Goal: Check status: Check status

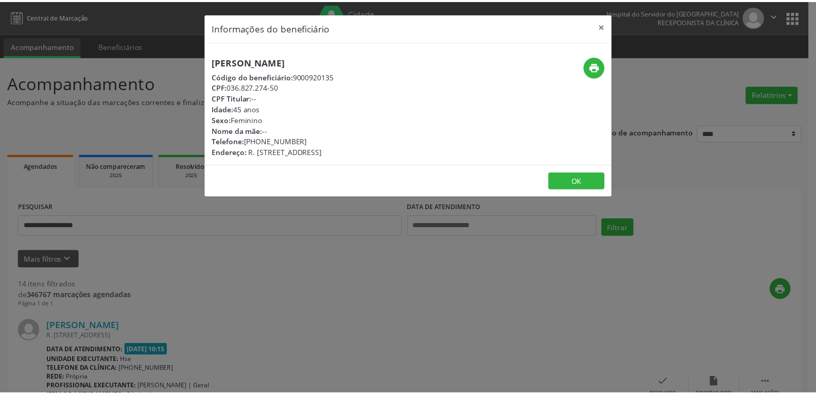
scroll to position [2126, 0]
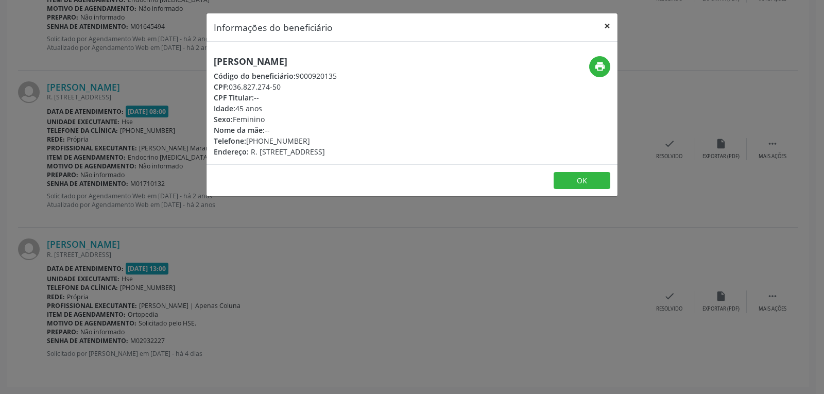
click at [608, 26] on button "×" at bounding box center [607, 25] width 21 height 25
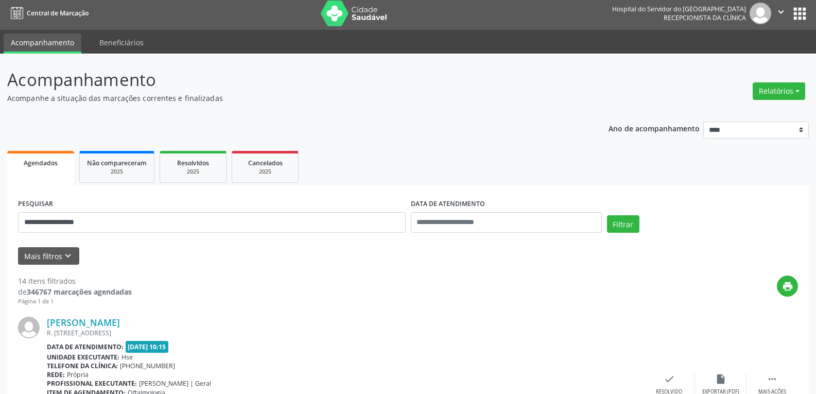
scroll to position [0, 0]
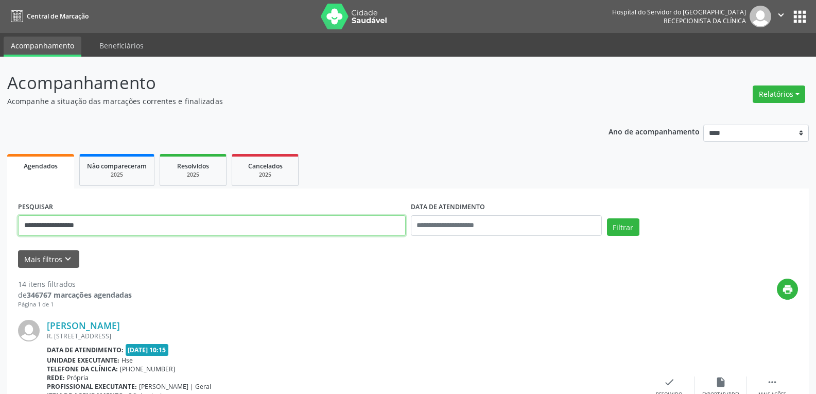
drag, startPoint x: 95, startPoint y: 226, endPoint x: 0, endPoint y: 224, distance: 95.3
click at [607, 218] on button "Filtrar" at bounding box center [623, 227] width 32 height 18
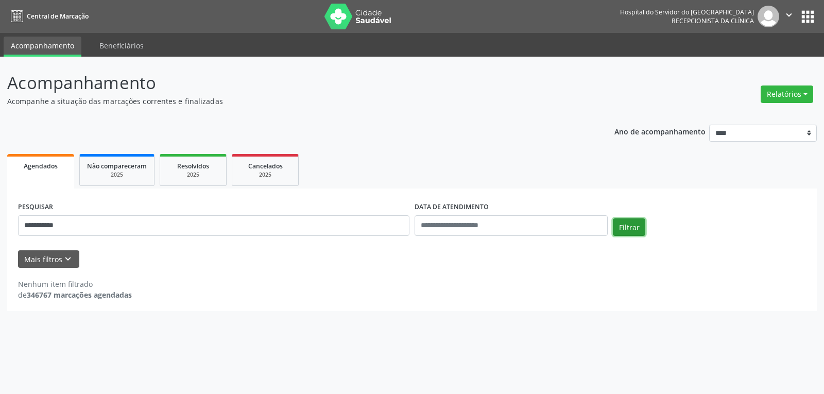
click at [633, 225] on button "Filtrar" at bounding box center [629, 227] width 32 height 18
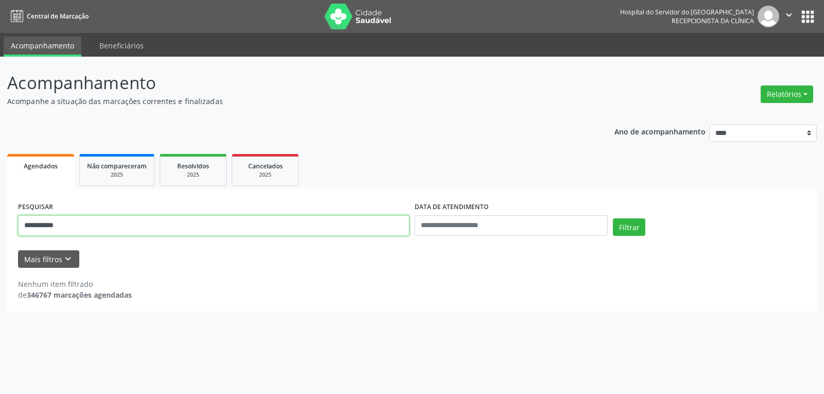
drag, startPoint x: 87, startPoint y: 233, endPoint x: 0, endPoint y: 222, distance: 87.7
click at [0, 222] on div "**********" at bounding box center [412, 225] width 824 height 337
click at [613, 218] on button "Filtrar" at bounding box center [629, 227] width 32 height 18
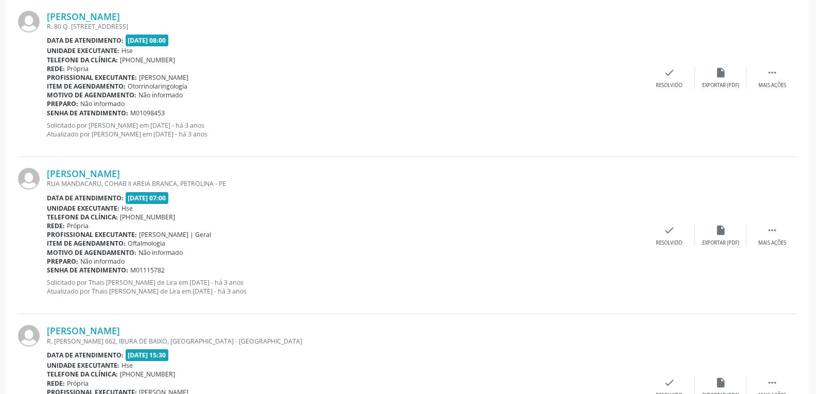
scroll to position [553, 0]
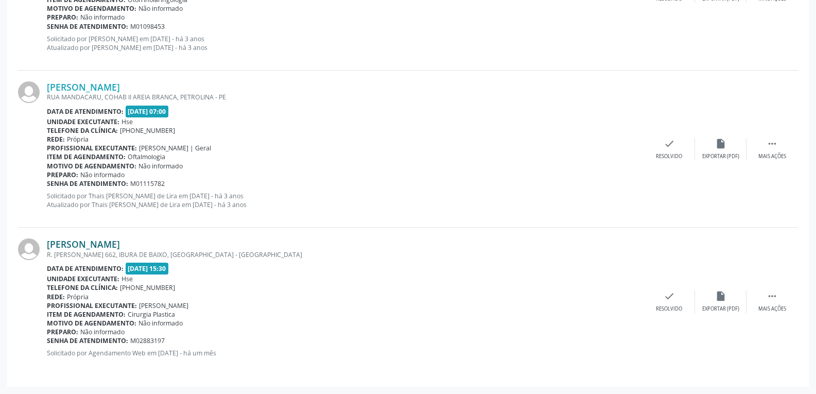
click at [98, 245] on link "[PERSON_NAME]" at bounding box center [83, 243] width 73 height 11
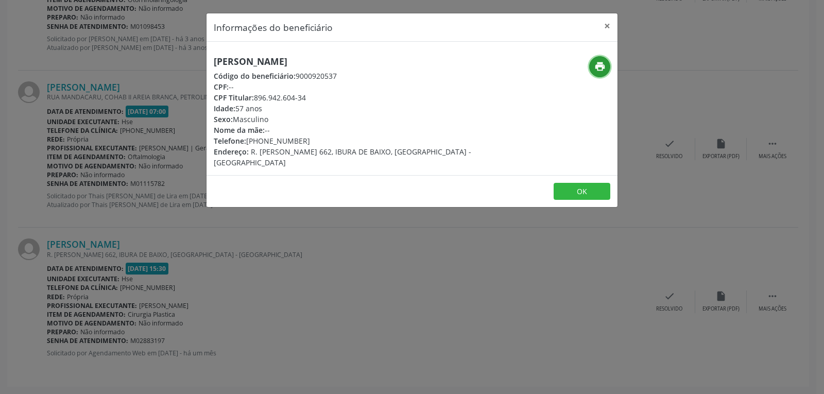
click at [597, 62] on icon "print" at bounding box center [599, 66] width 11 height 11
click at [606, 25] on button "×" at bounding box center [607, 25] width 21 height 25
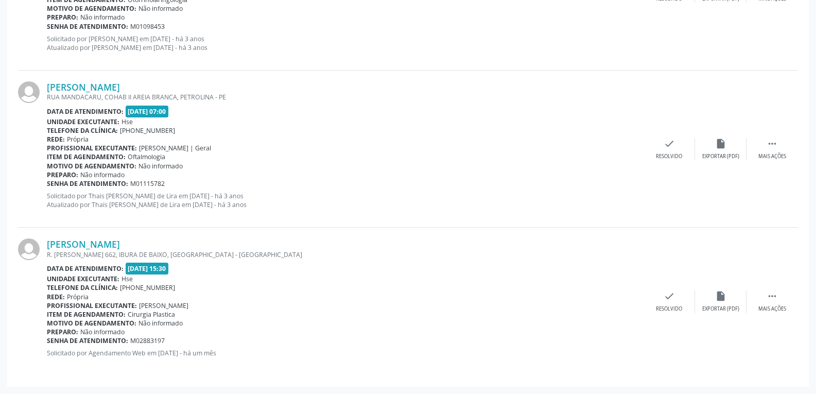
scroll to position [296, 0]
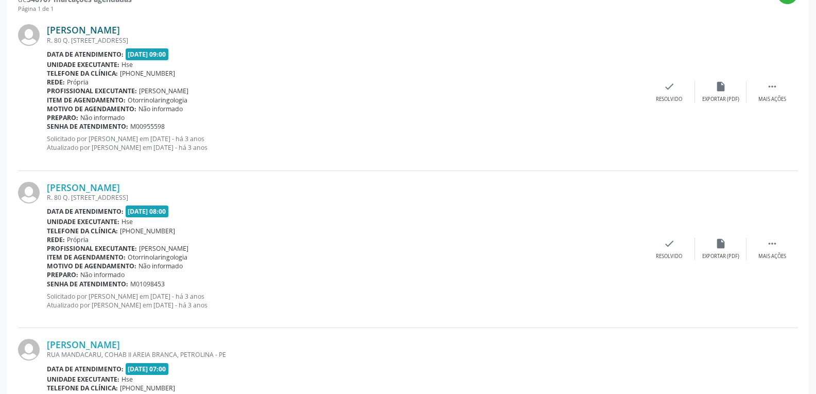
click at [89, 32] on link "[PERSON_NAME]" at bounding box center [83, 29] width 73 height 11
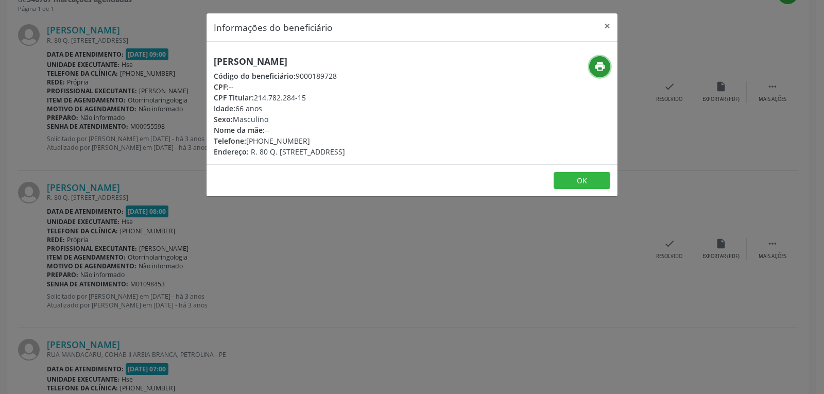
click at [601, 70] on icon "print" at bounding box center [599, 66] width 11 height 11
drag, startPoint x: 257, startPoint y: 98, endPoint x: 349, endPoint y: 96, distance: 91.7
click at [345, 96] on div "CPF Titular: 214.782.284-15" at bounding box center [279, 97] width 131 height 11
copy div "214.782.284-15"
drag, startPoint x: 262, startPoint y: 141, endPoint x: 326, endPoint y: 141, distance: 64.4
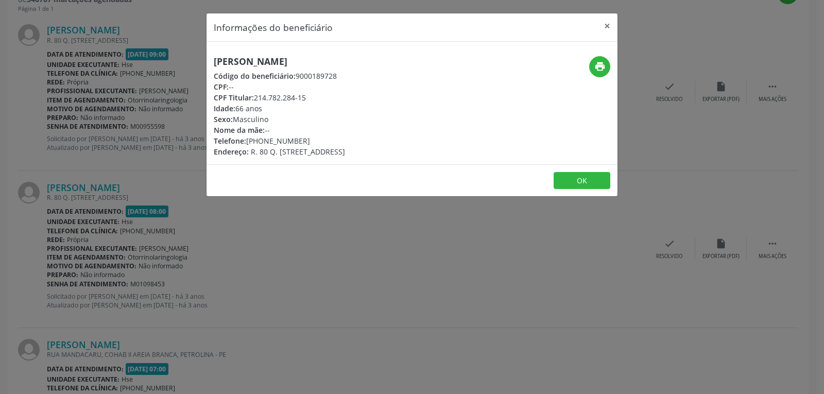
click at [326, 141] on div "Telefone: [PHONE_NUMBER]" at bounding box center [279, 140] width 131 height 11
copy div "98941-2635"
click at [610, 27] on button "×" at bounding box center [607, 25] width 21 height 25
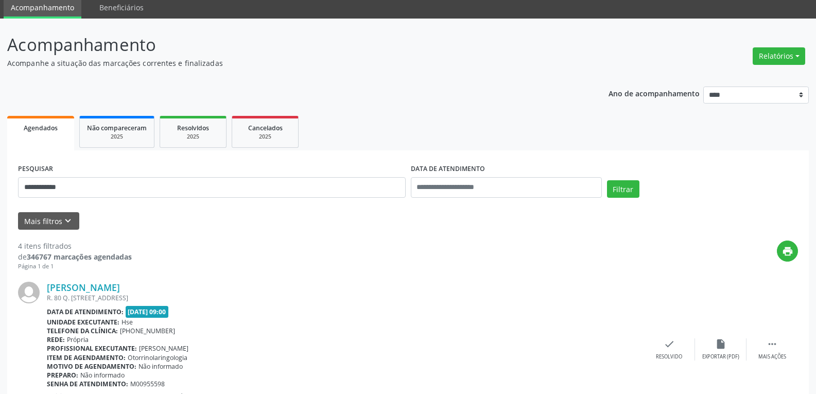
scroll to position [0, 0]
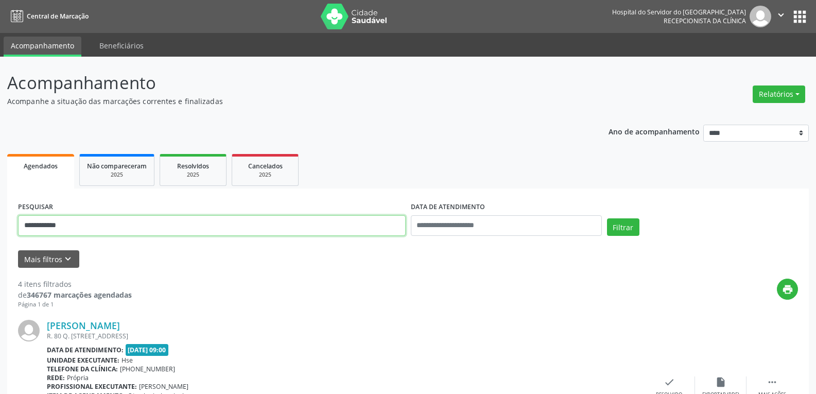
drag, startPoint x: 78, startPoint y: 229, endPoint x: 0, endPoint y: 229, distance: 77.8
type input "**********"
click at [607, 218] on button "Filtrar" at bounding box center [623, 227] width 32 height 18
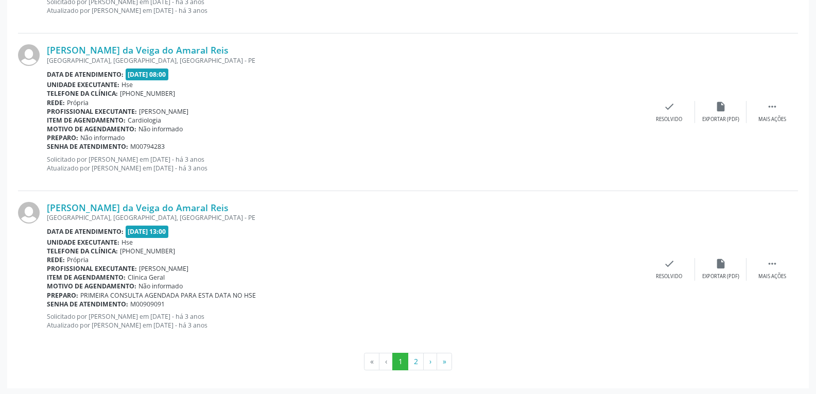
scroll to position [2321, 0]
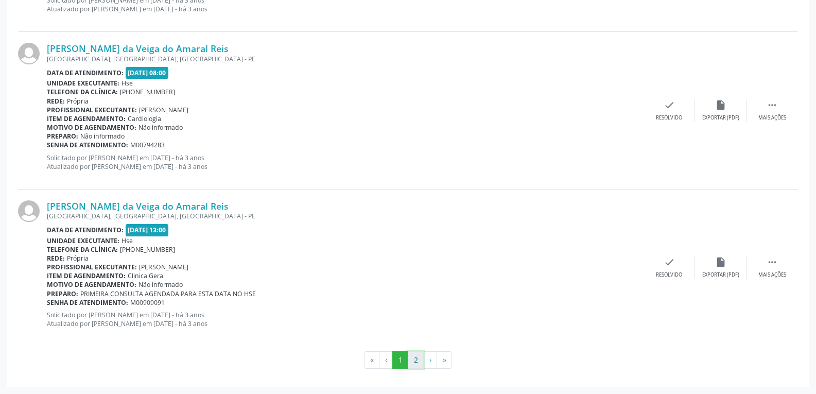
click at [420, 362] on button "2" at bounding box center [416, 360] width 16 height 18
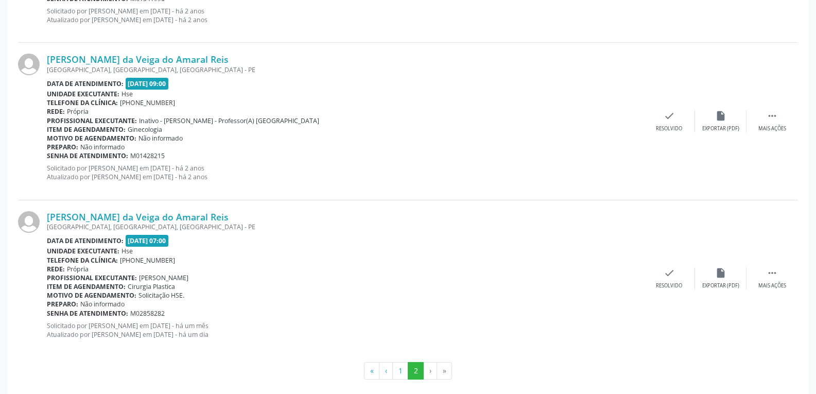
scroll to position [1063, 0]
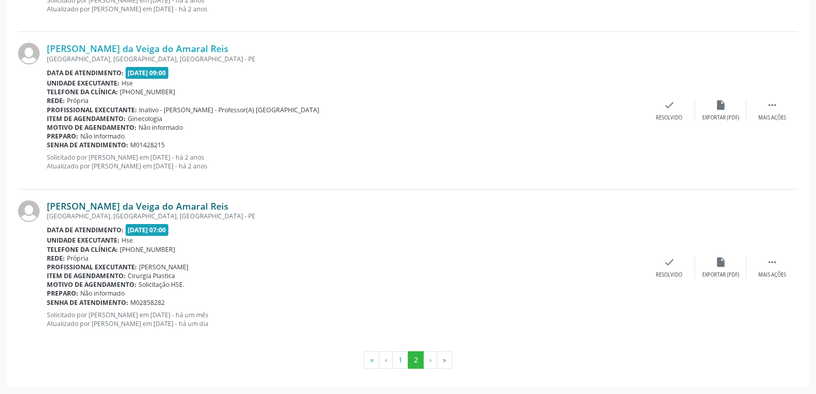
click at [102, 207] on link "[PERSON_NAME] da Veiga do Amaral Reis" at bounding box center [138, 205] width 182 height 11
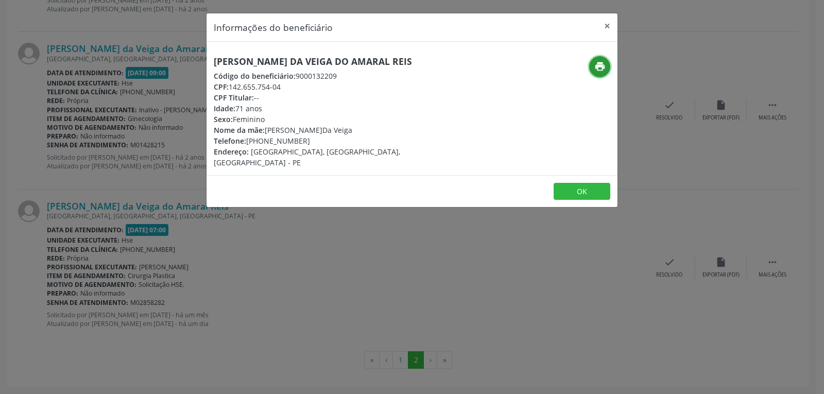
click at [599, 62] on icon "print" at bounding box center [599, 66] width 11 height 11
drag, startPoint x: 229, startPoint y: 83, endPoint x: 301, endPoint y: 84, distance: 72.1
click at [301, 84] on div "CPF: 142.655.754-04" at bounding box center [344, 86] width 260 height 11
copy div "142.655.754-04"
drag, startPoint x: 261, startPoint y: 144, endPoint x: 320, endPoint y: 140, distance: 58.8
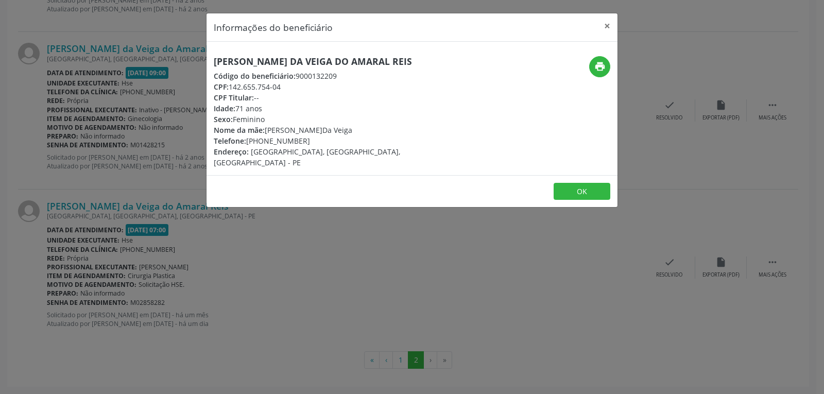
click at [320, 140] on div "Telefone: [PHONE_NUMBER]" at bounding box center [344, 140] width 260 height 11
copy div "99212-2356"
click at [606, 26] on button "×" at bounding box center [607, 25] width 21 height 25
